Goal: Task Accomplishment & Management: Use online tool/utility

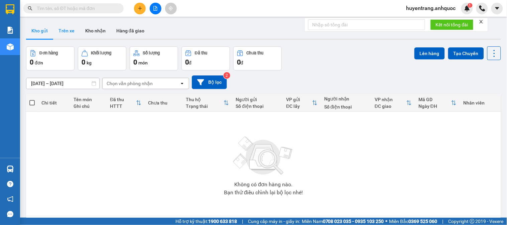
click at [69, 29] on button "Trên xe" at bounding box center [66, 31] width 27 height 16
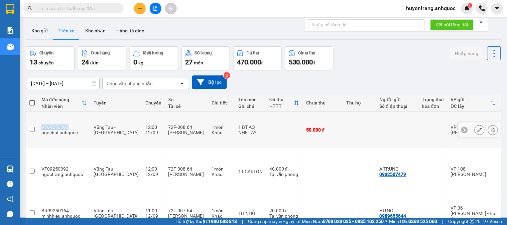
drag, startPoint x: 65, startPoint y: 118, endPoint x: 40, endPoint y: 118, distance: 24.7
click at [40, 118] on td "VT09250393 ngochai.anhquoc" at bounding box center [64, 130] width 52 height 36
checkbox input "true"
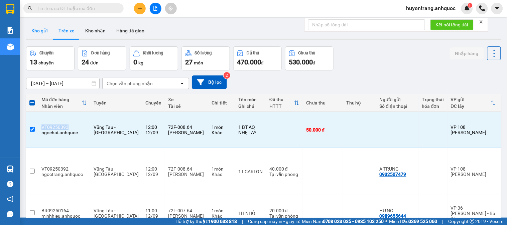
click at [47, 35] on button "Kho gửi" at bounding box center [39, 31] width 27 height 16
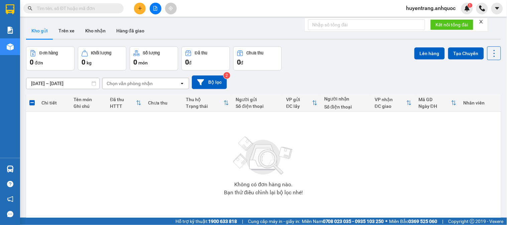
click at [26, 23] on button "Kho gửi" at bounding box center [39, 31] width 27 height 16
click at [62, 29] on button "Trên xe" at bounding box center [66, 31] width 27 height 16
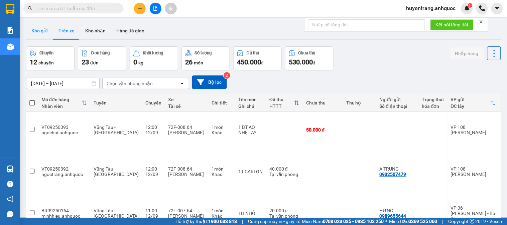
click at [43, 34] on button "Kho gửi" at bounding box center [39, 31] width 27 height 16
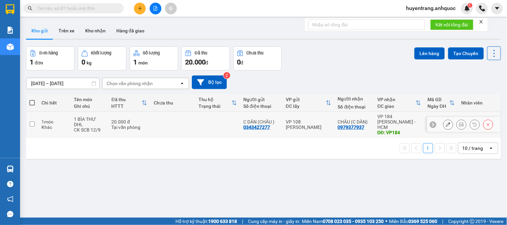
click at [446, 123] on icon at bounding box center [448, 124] width 5 height 5
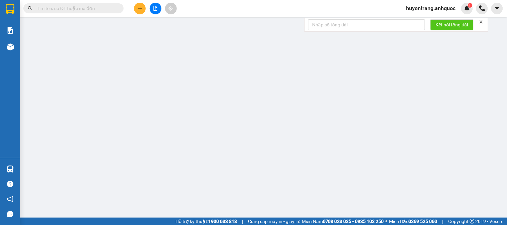
type input "0343427277"
type input "C DÂN (CHÂU )"
type input "0979377937"
type input "CHÂU (C DÂN)"
type input "VP184"
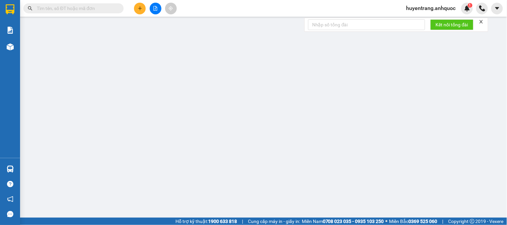
type input "20.000"
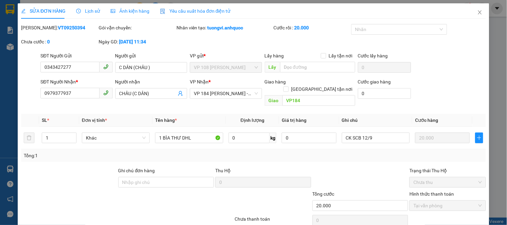
click at [58, 29] on b "VT09250394" at bounding box center [71, 27] width 27 height 5
copy b "VT09250394"
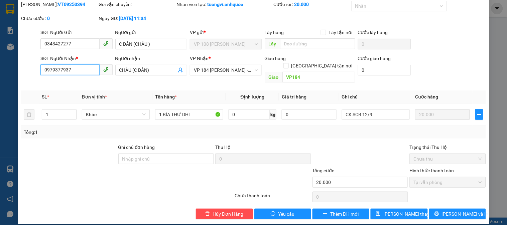
click at [70, 68] on input "0979377937" at bounding box center [69, 70] width 59 height 11
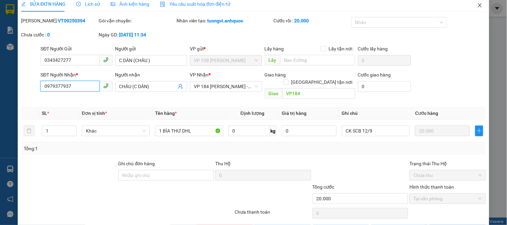
scroll to position [0, 0]
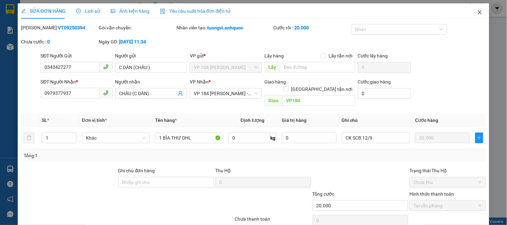
click at [477, 12] on icon "close" at bounding box center [479, 12] width 5 height 5
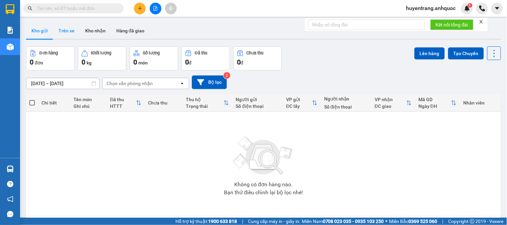
click at [54, 34] on button "Trên xe" at bounding box center [66, 31] width 27 height 16
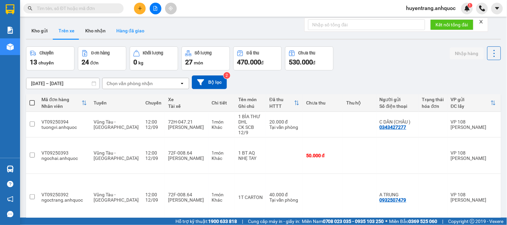
click at [124, 30] on button "Hàng đã giao" at bounding box center [130, 31] width 39 height 16
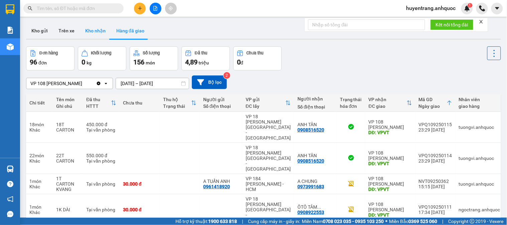
click at [94, 26] on button "Kho nhận" at bounding box center [95, 31] width 31 height 16
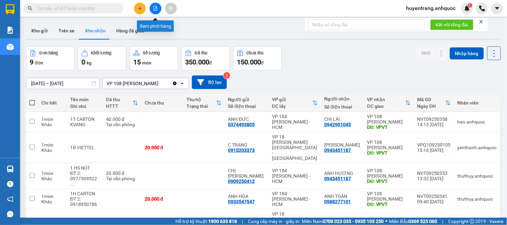
click at [158, 7] on button at bounding box center [156, 9] width 12 height 12
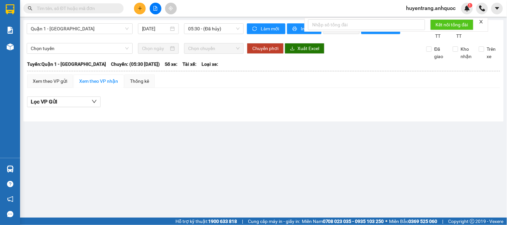
click at [156, 9] on icon "file-add" at bounding box center [156, 8] width 4 height 5
click at [104, 29] on span "Quận 1 - [GEOGRAPHIC_DATA]" at bounding box center [80, 29] width 98 height 10
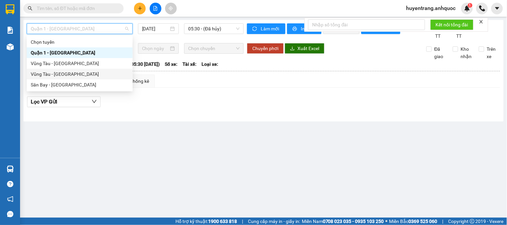
click at [47, 74] on div "Vũng Tàu - [GEOGRAPHIC_DATA]" at bounding box center [80, 74] width 98 height 7
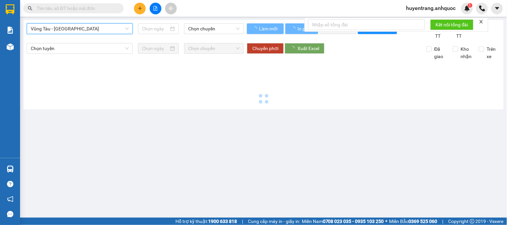
type input "[DATE]"
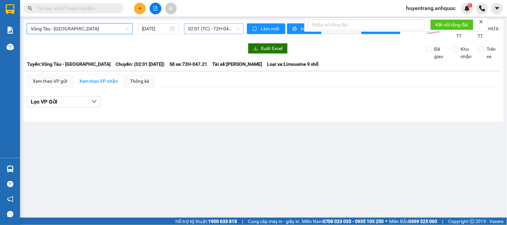
click at [201, 29] on span "02:01 (TC) - 72H-047.21" at bounding box center [213, 29] width 51 height 10
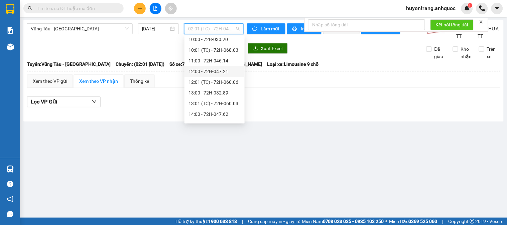
scroll to position [148, 0]
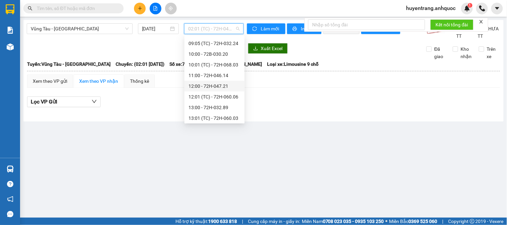
click at [199, 86] on div "12:00 - 72H-047.21" at bounding box center [215, 86] width 52 height 7
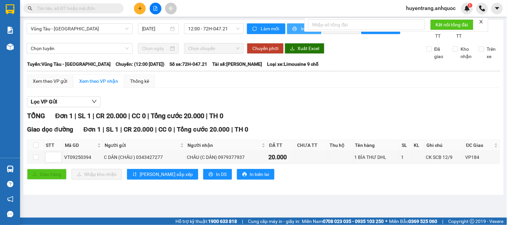
click at [296, 32] on button "In phơi" at bounding box center [304, 28] width 34 height 11
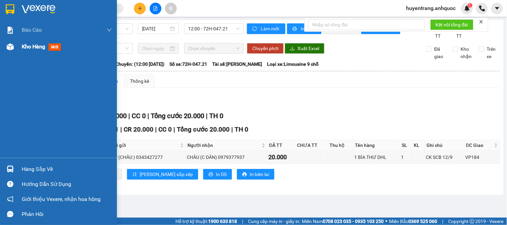
click at [18, 44] on div "Kho hàng mới" at bounding box center [58, 46] width 117 height 17
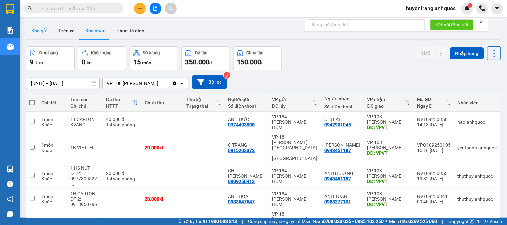
click at [44, 33] on button "Kho gửi" at bounding box center [39, 31] width 27 height 16
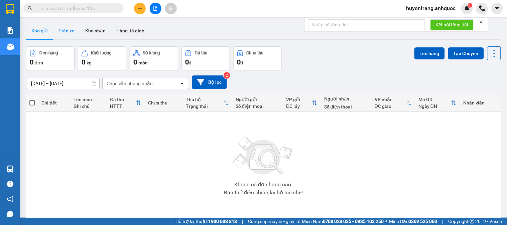
click at [72, 32] on button "Trên xe" at bounding box center [66, 31] width 27 height 16
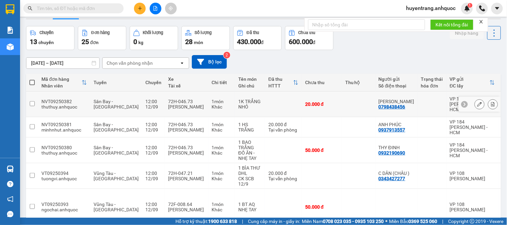
scroll to position [37, 0]
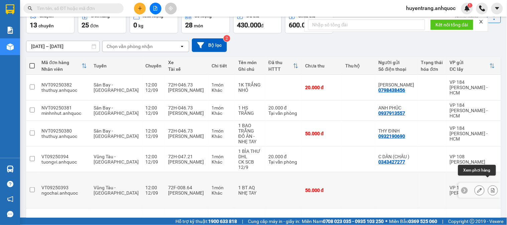
click at [491, 188] on icon at bounding box center [493, 190] width 5 height 5
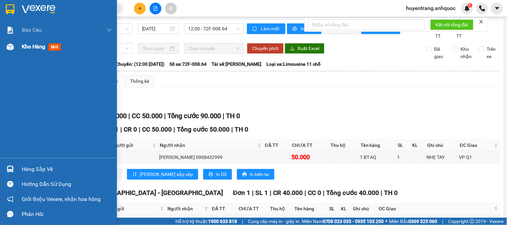
click at [17, 47] on div "Kho hàng mới" at bounding box center [58, 46] width 117 height 17
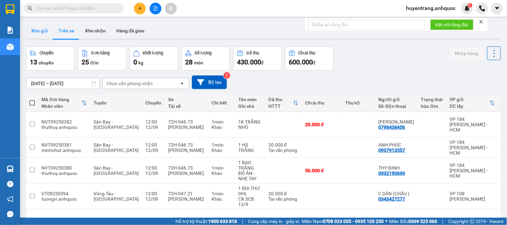
click at [45, 35] on button "Kho gửi" at bounding box center [39, 31] width 27 height 16
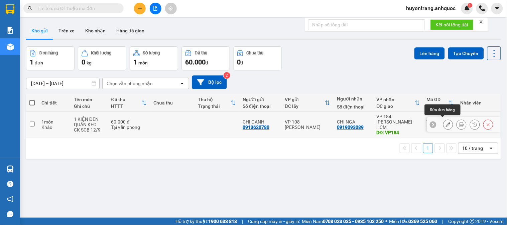
click at [446, 124] on icon at bounding box center [448, 124] width 5 height 5
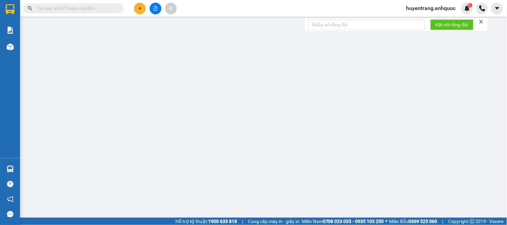
type input "0913620780"
type input "CHỊ OANH"
type input "0919093089"
type input "CHỊ NGA"
type input "VP184"
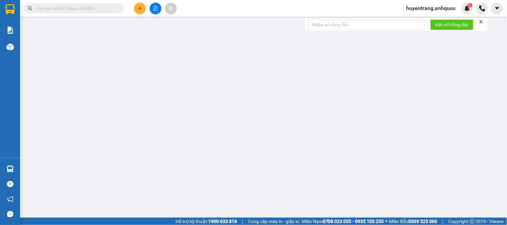
type input "60.000"
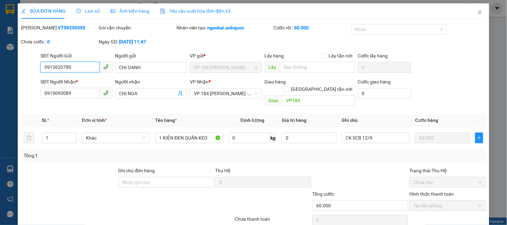
click at [68, 68] on input "0913620780" at bounding box center [69, 67] width 59 height 11
click at [58, 27] on b "VT09250395" at bounding box center [71, 27] width 27 height 5
copy b "VT09250395"
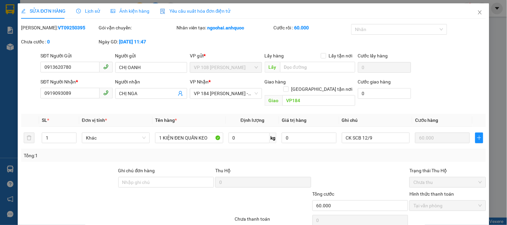
click at [80, 10] on span "Lịch sử" at bounding box center [88, 10] width 24 height 5
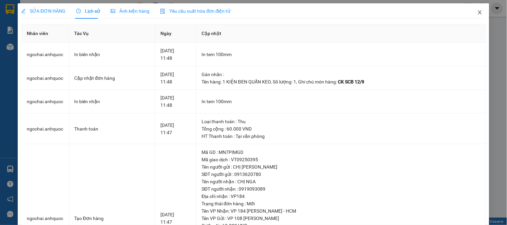
click at [474, 18] on span "Close" at bounding box center [480, 12] width 19 height 19
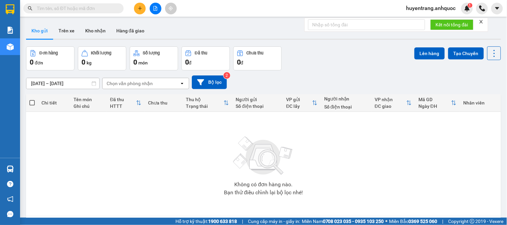
click at [139, 9] on icon "plus" at bounding box center [140, 8] width 5 height 5
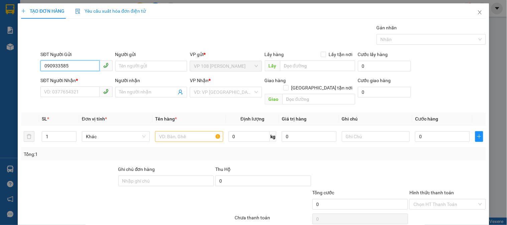
type input "0909335858"
click at [85, 80] on div "0909335858 - a nghị" at bounding box center [75, 79] width 63 height 7
type input "a nghị"
type input "0976743679"
type input "A SƠN"
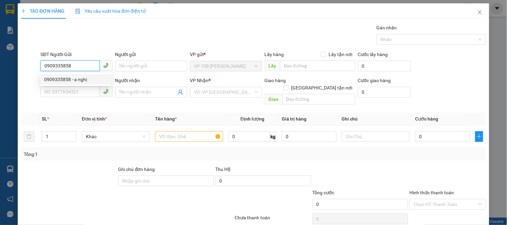
type input "VPSG"
type input "200.000"
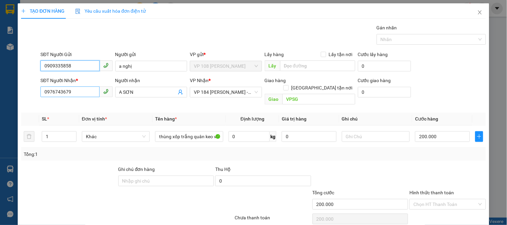
type input "0909335858"
drag, startPoint x: 78, startPoint y: 95, endPoint x: 0, endPoint y: 93, distance: 77.6
click at [0, 104] on div "TẠO ĐƠN HÀNG Yêu cầu xuất hóa đơn điện tử Transit Pickup Surcharge Ids Transit …" at bounding box center [253, 112] width 507 height 225
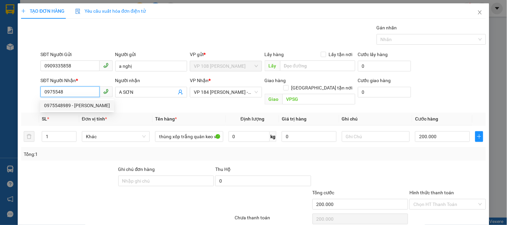
click at [54, 105] on div "0975548989 - ANH KHÁNH" at bounding box center [77, 105] width 66 height 7
type input "0975548989"
type input "ANH KHÁNH"
type input "VP184"
type input "TIỀN MẶT 7/3 VP 184"
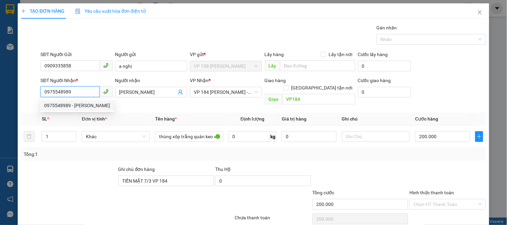
type input "20.000"
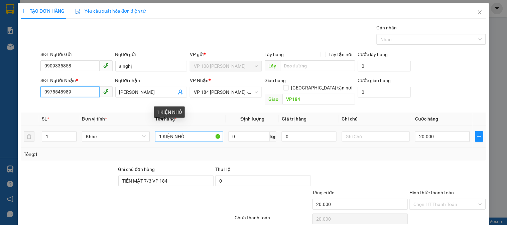
type input "0975548989"
click at [198, 131] on input "1 KIỆN NHỎ" at bounding box center [189, 136] width 68 height 11
drag, startPoint x: 197, startPoint y: 129, endPoint x: 96, endPoint y: 136, distance: 100.5
click at [96, 136] on tr "1 Khác 1 KIỆN NHỎ 0 kg 0 20.000" at bounding box center [253, 137] width 465 height 22
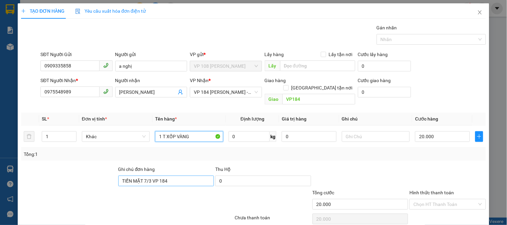
type input "1 T XỐP VÀNG"
drag, startPoint x: 176, startPoint y: 173, endPoint x: 89, endPoint y: 181, distance: 87.7
click at [89, 181] on form "Ghi chú đơn hàng TIỀN MẶT 7/3 VP 184 Thu Hộ 0 Tổng cước 20.000 Hình thức thanh …" at bounding box center [253, 189] width 465 height 47
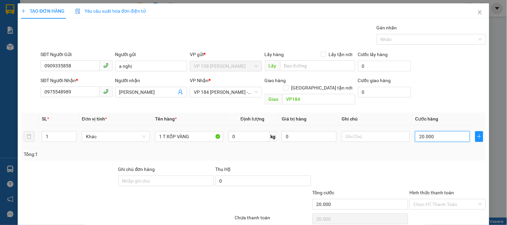
click at [437, 134] on input "20.000" at bounding box center [442, 136] width 55 height 11
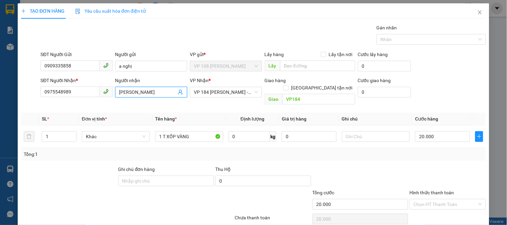
click at [151, 93] on input "ANH KHÁNH" at bounding box center [147, 92] width 57 height 7
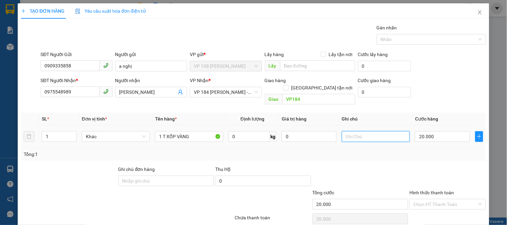
click at [357, 131] on input "text" at bounding box center [376, 136] width 68 height 11
type input "0986923216"
click at [426, 131] on input "20.000" at bounding box center [442, 136] width 55 height 11
type input "4"
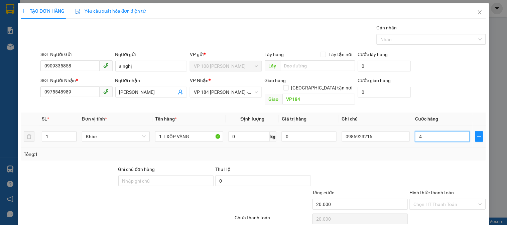
type input "4"
type input "40"
type input "400"
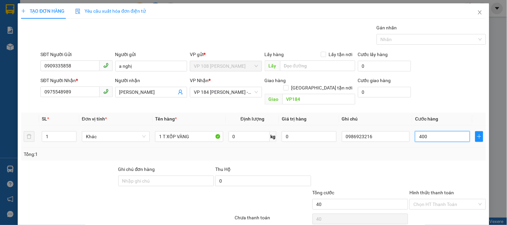
type input "400"
type input "4.000"
type input "40.000"
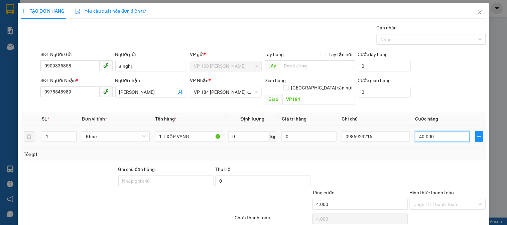
type input "40.000"
click at [445, 200] on input "Hình thức thanh toán" at bounding box center [445, 205] width 64 height 10
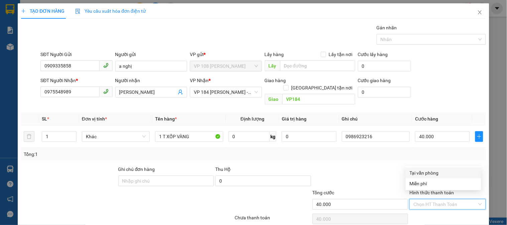
click at [423, 172] on div "Tại văn phòng" at bounding box center [444, 172] width 68 height 7
type input "0"
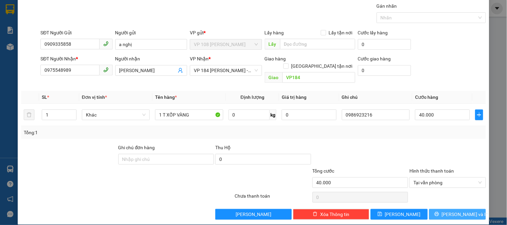
click at [439, 212] on icon "printer" at bounding box center [437, 214] width 5 height 5
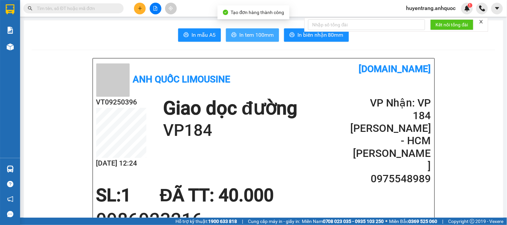
click at [251, 38] on span "In tem 100mm" at bounding box center [256, 35] width 34 height 8
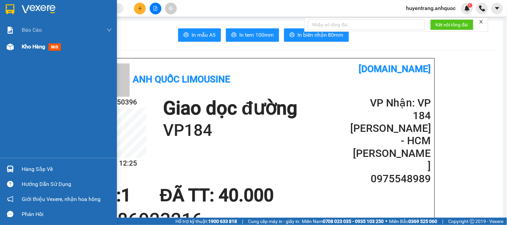
click at [28, 47] on span "Kho hàng" at bounding box center [33, 46] width 23 height 6
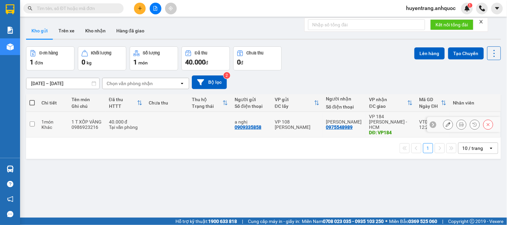
click at [162, 122] on td at bounding box center [167, 125] width 43 height 26
checkbox input "true"
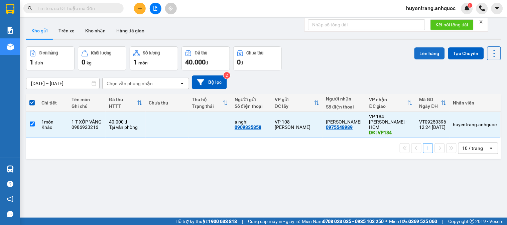
click at [426, 51] on button "Lên hàng" at bounding box center [429, 53] width 30 height 12
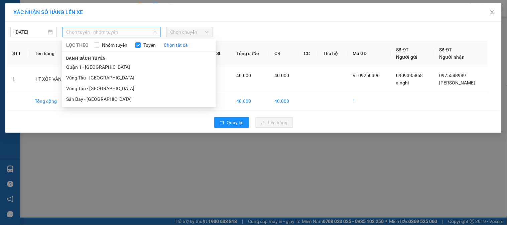
click at [111, 32] on span "Chọn tuyến - nhóm tuyến" at bounding box center [111, 32] width 91 height 10
drag, startPoint x: 93, startPoint y: 89, endPoint x: 177, endPoint y: 35, distance: 99.6
click at [96, 88] on li "Vũng Tàu - [GEOGRAPHIC_DATA]" at bounding box center [139, 88] width 154 height 11
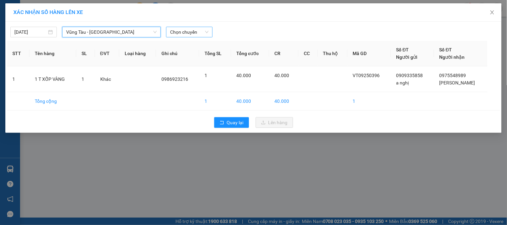
click at [179, 34] on span "Chọn chuyến" at bounding box center [189, 32] width 38 height 10
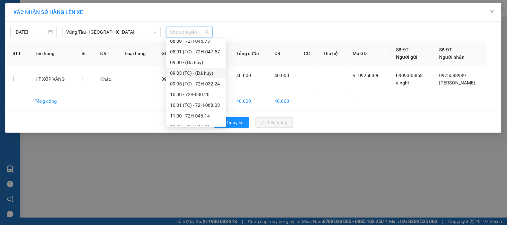
scroll to position [186, 0]
click at [187, 70] on div "13:00 - 72H-032.89" at bounding box center [196, 73] width 52 height 7
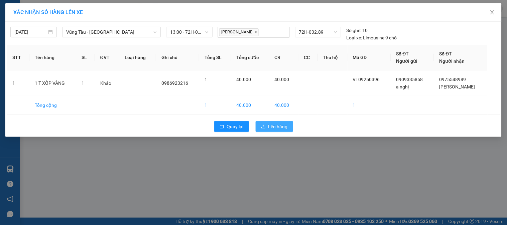
click at [275, 130] on span "Lên hàng" at bounding box center [277, 126] width 19 height 7
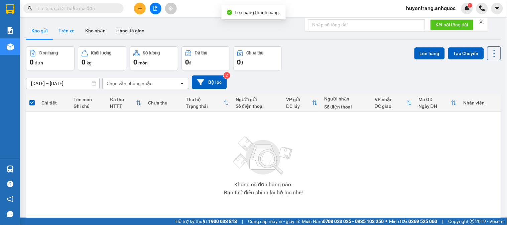
click at [73, 35] on button "Trên xe" at bounding box center [66, 31] width 27 height 16
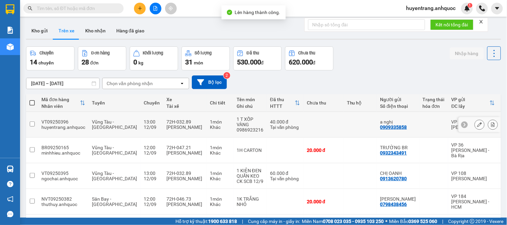
click at [488, 119] on button at bounding box center [492, 125] width 9 height 12
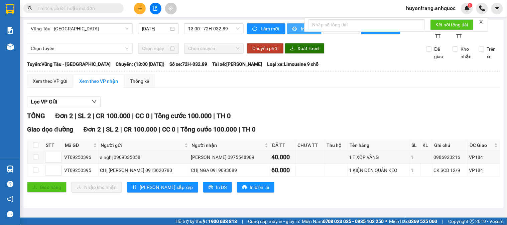
click at [296, 30] on button "In phơi" at bounding box center [304, 28] width 34 height 11
click at [287, 29] on button "In phơi" at bounding box center [304, 28] width 34 height 11
click at [293, 29] on icon "printer" at bounding box center [295, 29] width 4 height 4
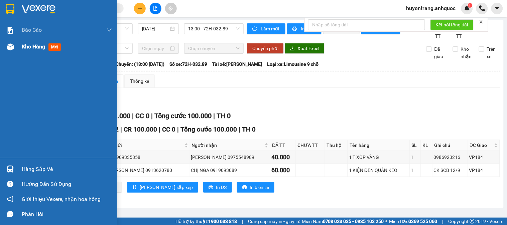
click at [31, 46] on span "Kho hàng" at bounding box center [33, 46] width 23 height 6
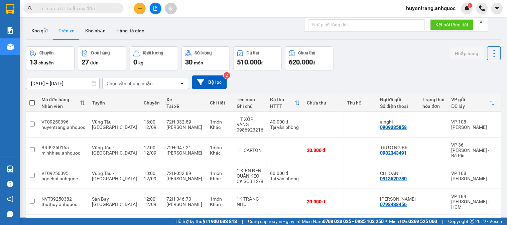
click at [97, 10] on input "text" at bounding box center [76, 8] width 79 height 7
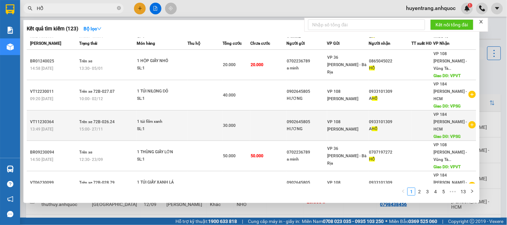
scroll to position [98, 0]
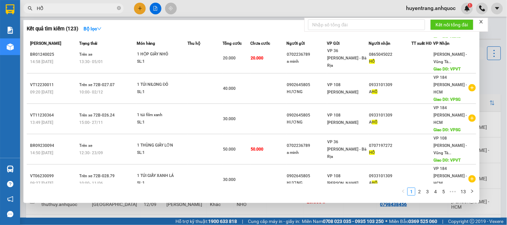
type input "HỔ"
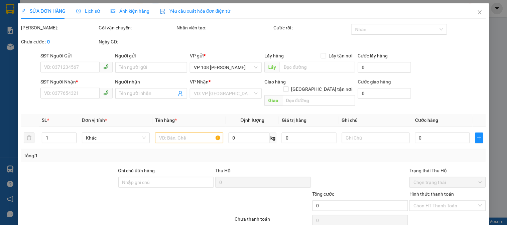
type input "0865045022"
type input "HỔ"
type input "0702972972"
type input "[PERSON_NAME]"
type input "VPBR"
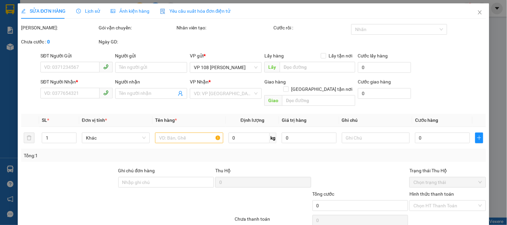
type input "TTTM VP"
type input "50.000"
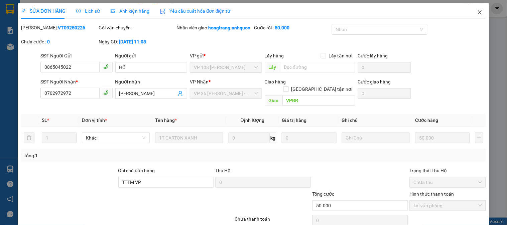
click at [477, 10] on icon "close" at bounding box center [479, 12] width 5 height 5
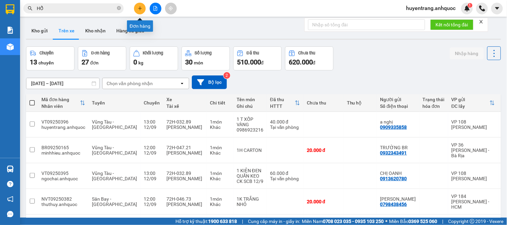
click at [142, 5] on button at bounding box center [140, 9] width 12 height 12
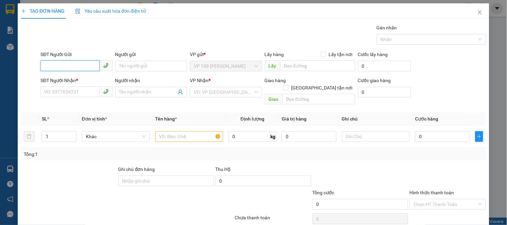
click at [80, 67] on input "SĐT Người Gửi" at bounding box center [69, 65] width 59 height 11
click at [69, 81] on div "0964903662 - A LUÂN" at bounding box center [75, 79] width 63 height 7
type input "0964903662"
type input "A LUÂN"
type input "0702972972"
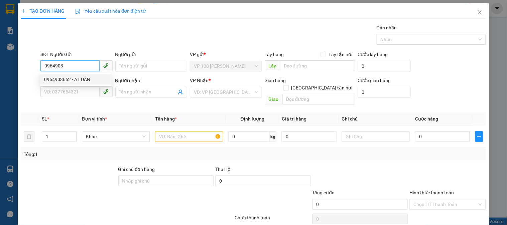
type input "[PERSON_NAME]"
type input "VPBR"
type input "50.000"
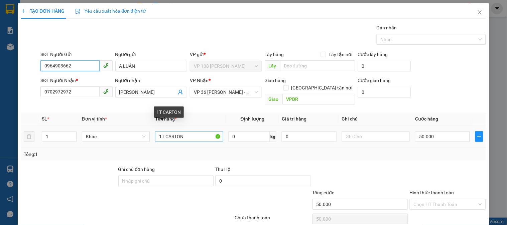
type input "0964903662"
click at [161, 131] on input "1T CARTON" at bounding box center [189, 136] width 68 height 11
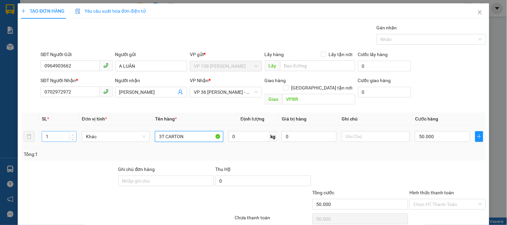
type input "3T CARTON"
click at [74, 133] on span "up" at bounding box center [73, 135] width 4 height 4
type input "3"
click at [74, 133] on span "up" at bounding box center [73, 135] width 4 height 4
click at [426, 131] on input "50.000" at bounding box center [442, 136] width 55 height 11
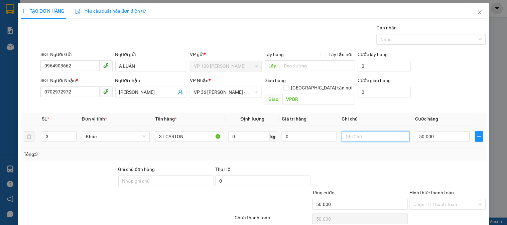
click at [363, 131] on input "text" at bounding box center [376, 136] width 68 height 11
type input "ROBOT"
click at [451, 131] on input "50.000" at bounding box center [442, 136] width 55 height 11
type input "1"
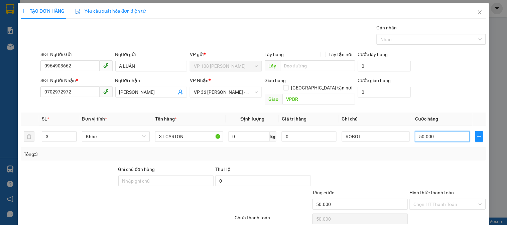
type input "1"
type input "13"
type input "130"
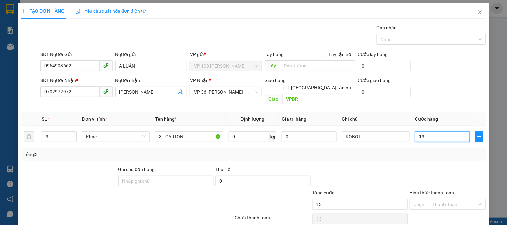
type input "130"
type input "1.300"
type input "13.000"
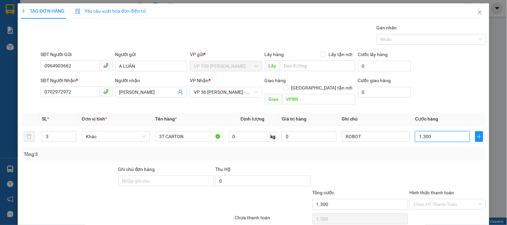
type input "13.000"
type input "130.000"
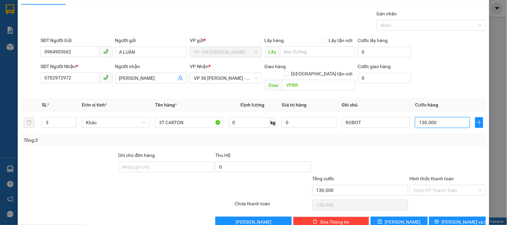
scroll to position [22, 0]
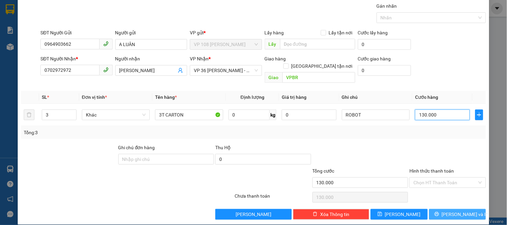
type input "130.000"
click at [446, 209] on button "[PERSON_NAME] và In" at bounding box center [457, 214] width 57 height 11
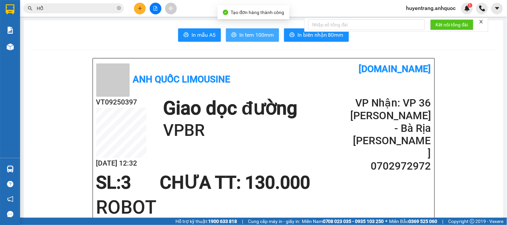
click at [260, 37] on span "In tem 100mm" at bounding box center [256, 35] width 34 height 8
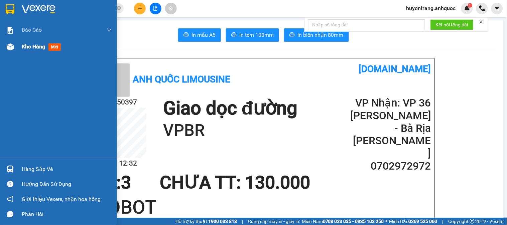
click at [35, 49] on span "Kho hàng" at bounding box center [33, 46] width 23 height 6
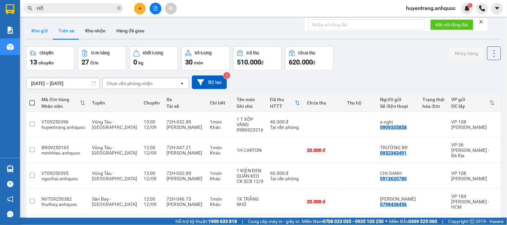
click at [46, 34] on button "Kho gửi" at bounding box center [39, 31] width 27 height 16
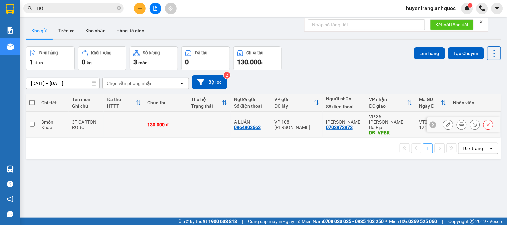
click at [115, 126] on td at bounding box center [124, 125] width 40 height 26
checkbox input "true"
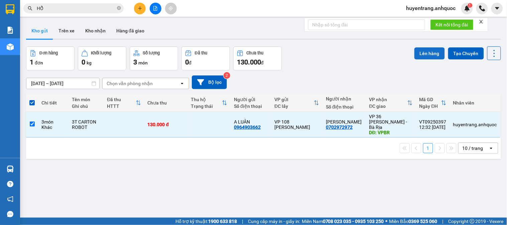
click at [429, 51] on button "Lên hàng" at bounding box center [429, 53] width 30 height 12
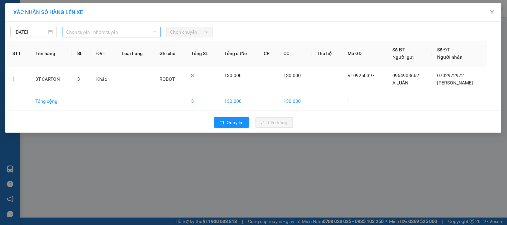
click at [117, 32] on span "Chọn tuyến - nhóm tuyến" at bounding box center [111, 32] width 91 height 10
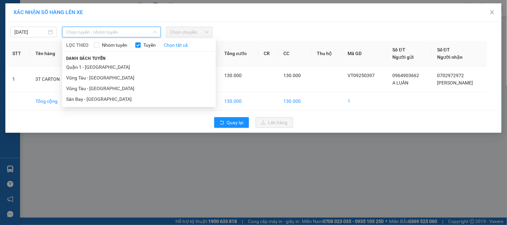
drag, startPoint x: 106, startPoint y: 89, endPoint x: 168, endPoint y: 54, distance: 71.8
click at [106, 90] on li "Vũng Tàu - [GEOGRAPHIC_DATA]" at bounding box center [139, 88] width 154 height 11
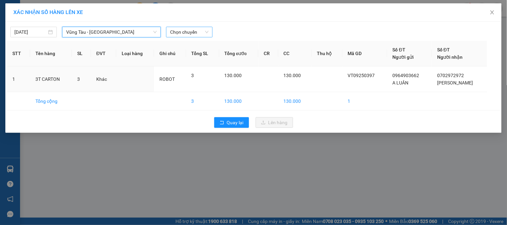
click at [200, 34] on span "Chọn chuyến" at bounding box center [189, 32] width 38 height 10
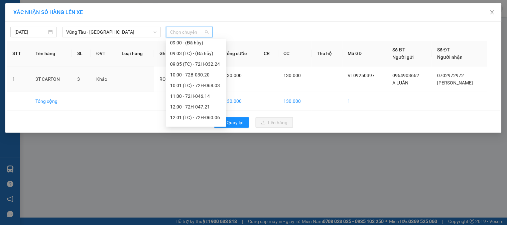
scroll to position [148, 0]
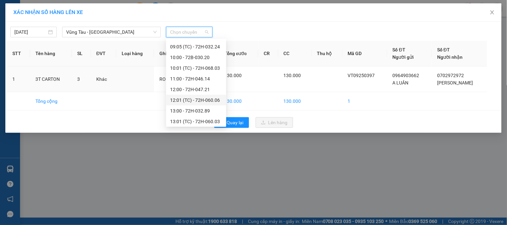
click at [196, 97] on div "12:01 (TC) - 72H-060.06" at bounding box center [196, 100] width 52 height 7
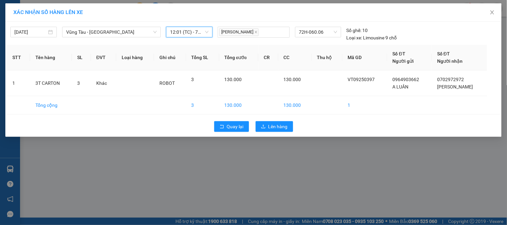
click at [186, 31] on span "12:01 (TC) - 72H-060.06" at bounding box center [189, 32] width 38 height 10
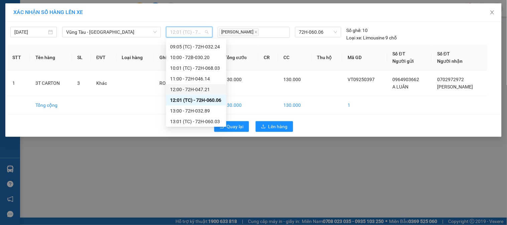
click at [194, 88] on div "12:00 - 72H-047.21" at bounding box center [196, 89] width 52 height 7
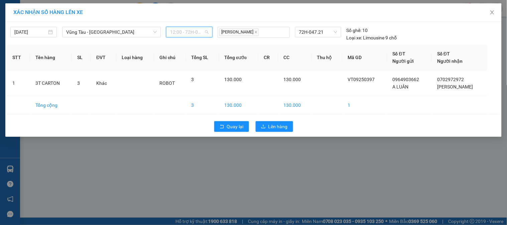
click at [191, 29] on span "12:00 - 72H-047.21" at bounding box center [189, 32] width 38 height 10
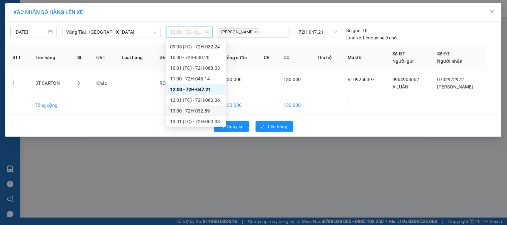
click at [201, 109] on div "13:00 - 72H-032.89" at bounding box center [196, 110] width 52 height 7
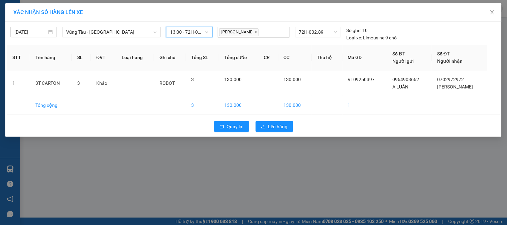
click at [190, 31] on span "13:00 - 72H-032.89" at bounding box center [189, 32] width 38 height 10
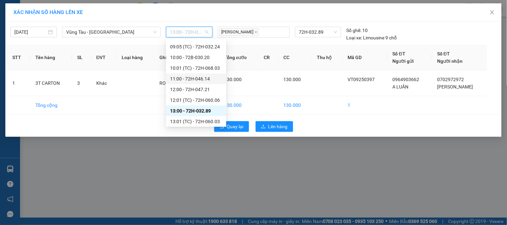
scroll to position [186, 0]
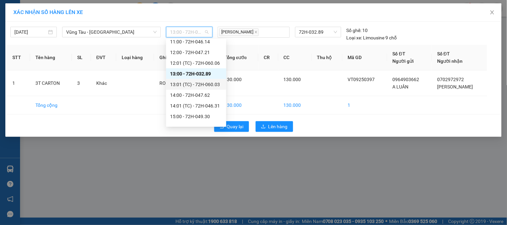
click at [200, 84] on div "13:01 (TC) - 72H-060.03" at bounding box center [196, 84] width 52 height 7
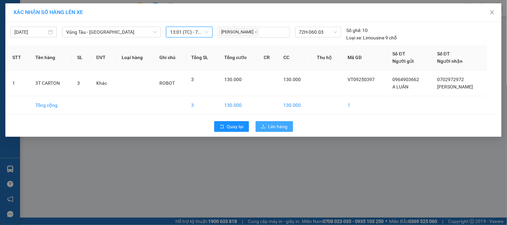
click at [278, 126] on span "Lên hàng" at bounding box center [277, 126] width 19 height 7
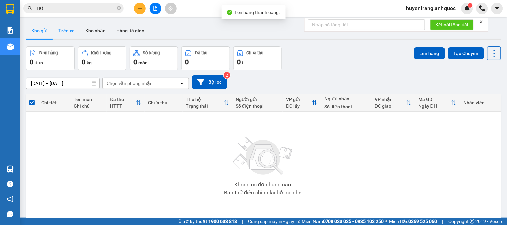
click at [66, 32] on button "Trên xe" at bounding box center [66, 31] width 27 height 16
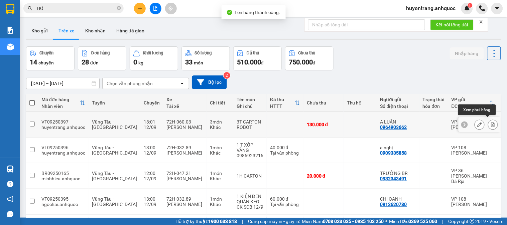
click at [490, 123] on button at bounding box center [492, 125] width 9 height 12
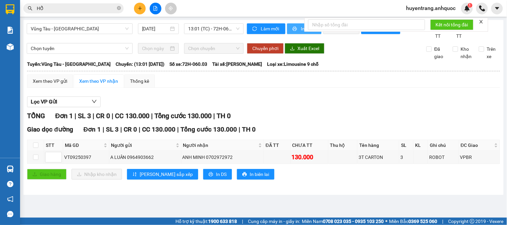
click at [294, 30] on icon "printer" at bounding box center [294, 28] width 5 height 5
click at [296, 29] on icon "printer" at bounding box center [294, 28] width 5 height 5
